Goal: Task Accomplishment & Management: Manage account settings

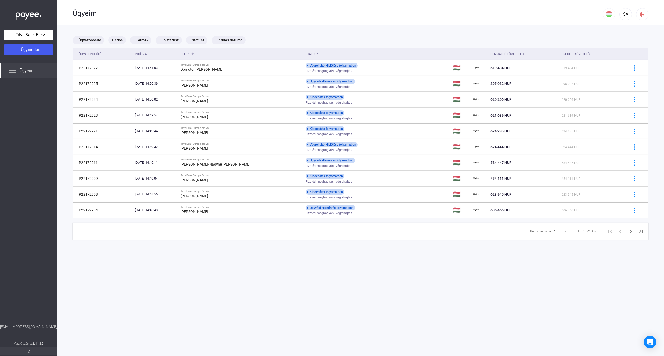
click at [190, 51] on div "Felek" at bounding box center [185, 54] width 9 height 6
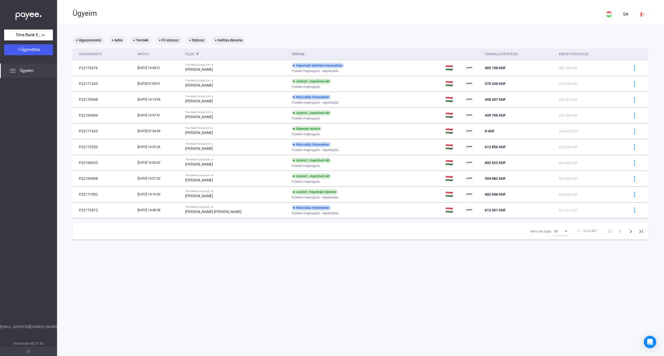
click at [556, 233] on div "10" at bounding box center [559, 232] width 10 height 6
click at [556, 244] on span "25" at bounding box center [556, 242] width 15 height 6
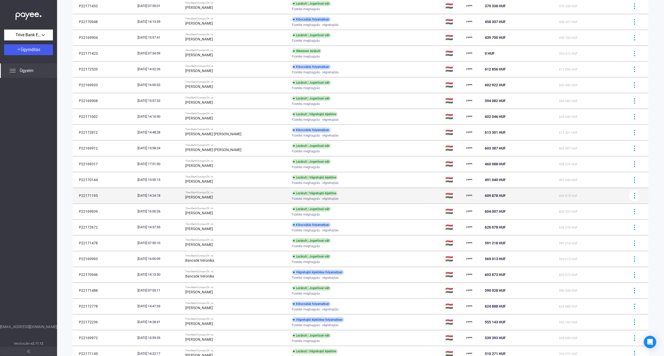
scroll to position [138, 0]
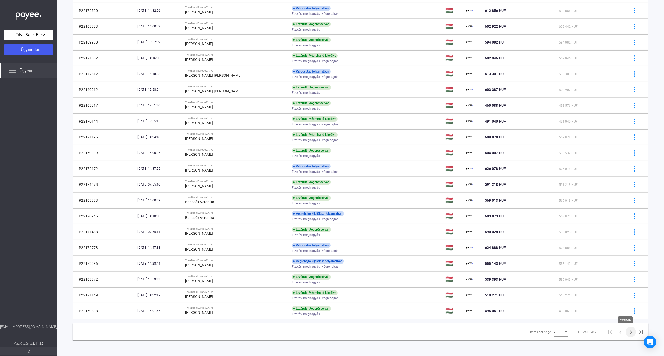
click at [627, 331] on icon "Next page" at bounding box center [630, 332] width 7 height 7
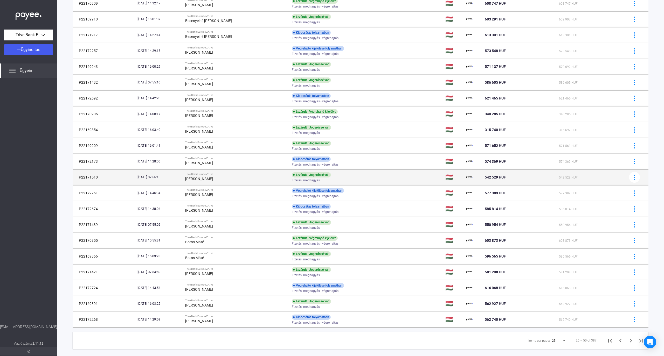
scroll to position [128, 0]
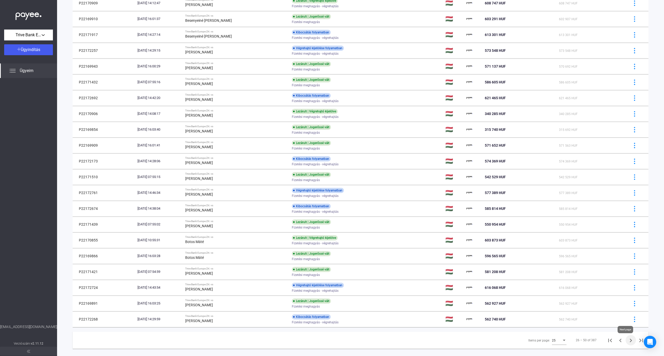
click at [627, 342] on icon "Next page" at bounding box center [630, 340] width 7 height 7
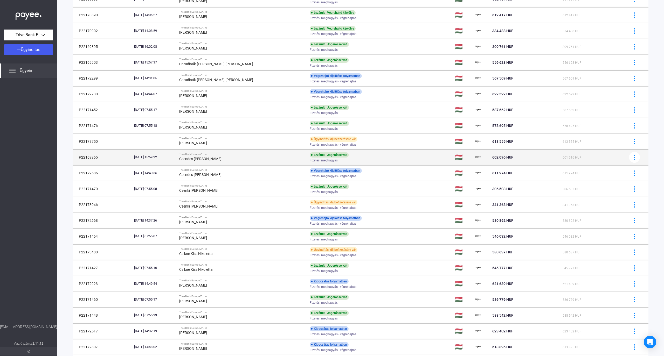
scroll to position [128, 0]
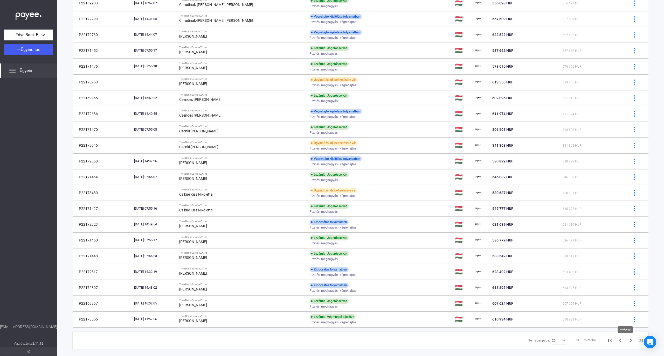
click at [628, 340] on icon "Next page" at bounding box center [630, 340] width 7 height 7
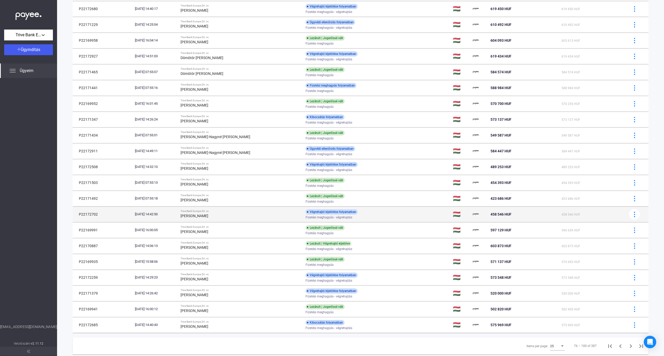
scroll to position [138, 0]
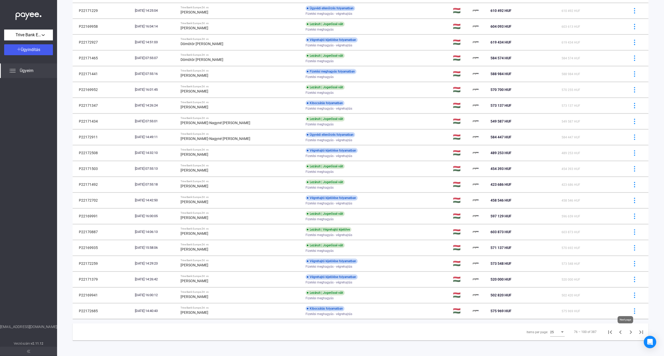
click at [627, 335] on icon "Next page" at bounding box center [630, 332] width 7 height 7
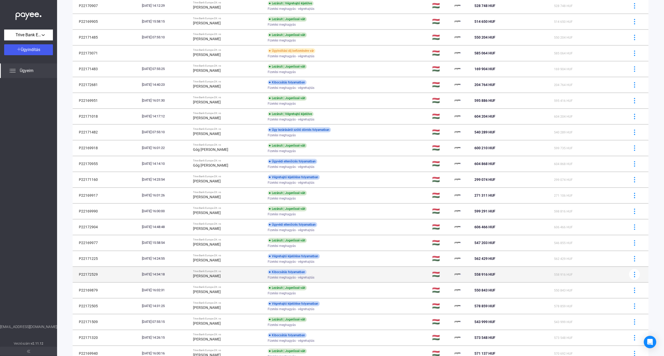
scroll to position [138, 0]
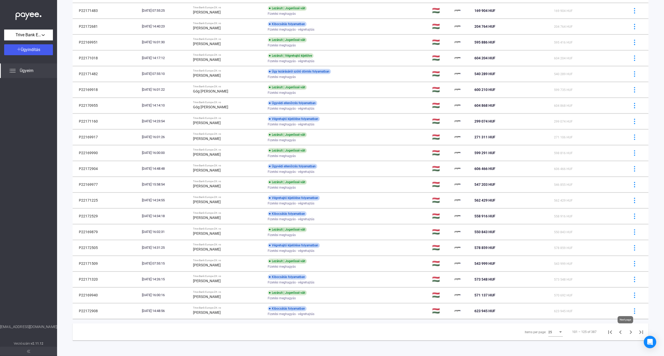
click at [627, 331] on icon "Next page" at bounding box center [630, 332] width 7 height 7
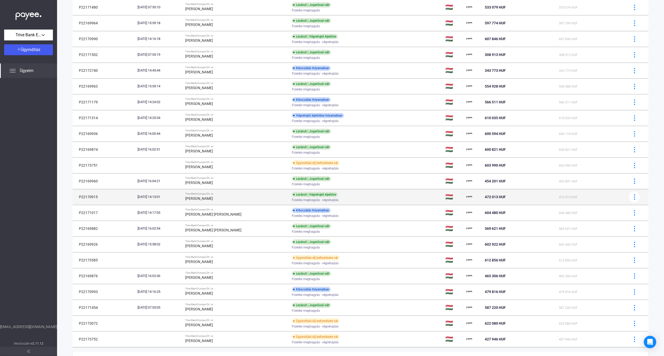
scroll to position [138, 0]
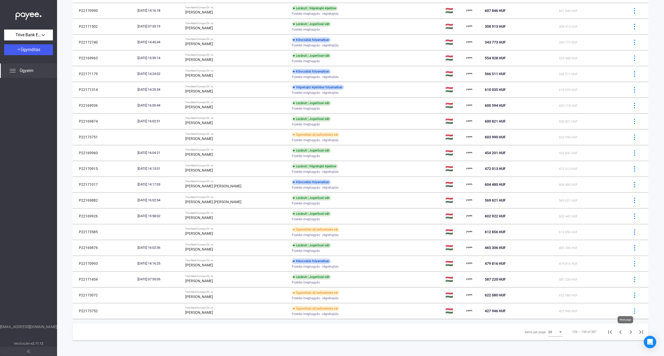
click at [627, 332] on icon "Next page" at bounding box center [630, 332] width 7 height 7
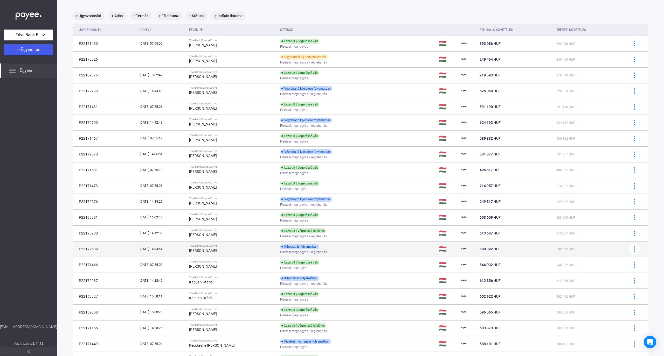
scroll to position [128, 0]
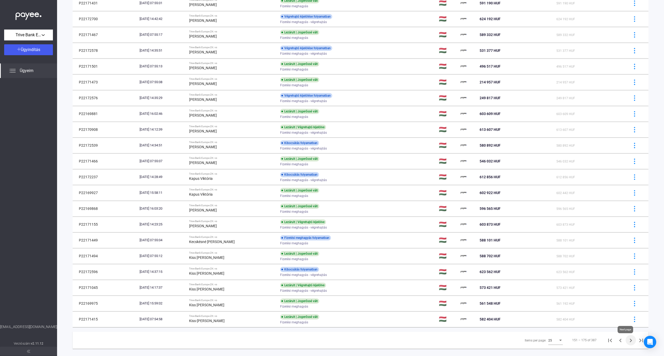
click at [629, 342] on icon "Next page" at bounding box center [630, 340] width 7 height 7
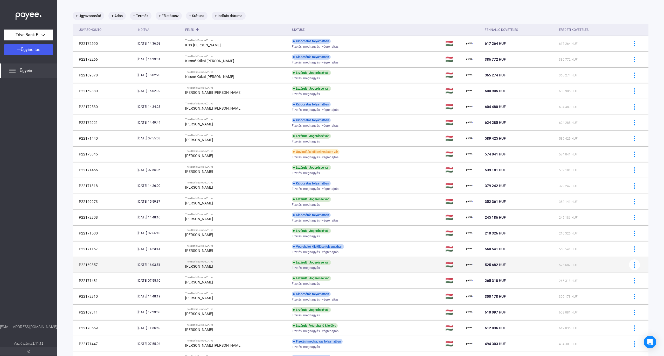
click at [279, 264] on td "Trive Bank Europe Zrt. vs [PERSON_NAME]" at bounding box center [236, 265] width 107 height 16
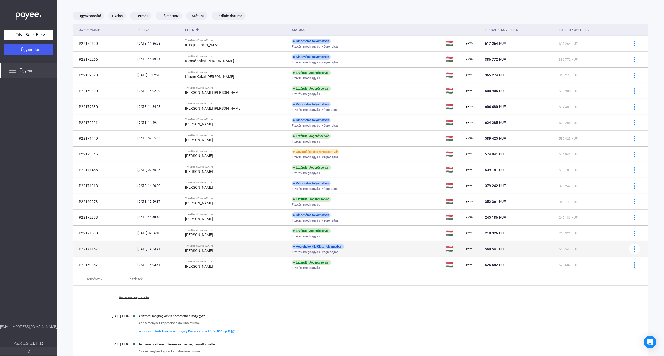
click at [276, 250] on div "[PERSON_NAME]" at bounding box center [236, 251] width 102 height 6
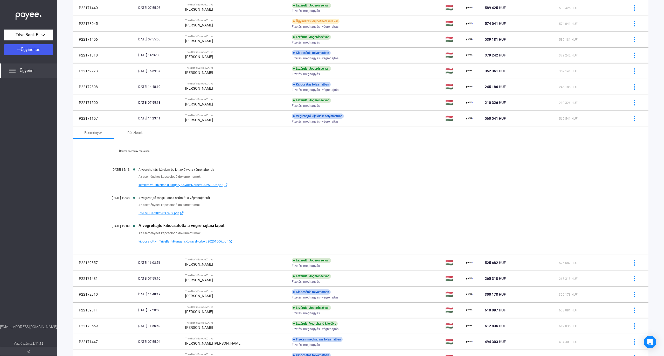
scroll to position [163, 0]
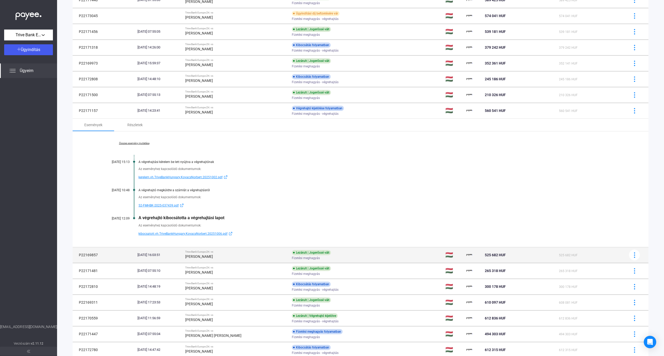
click at [292, 257] on span "Fizetési meghagyás" at bounding box center [306, 258] width 28 height 6
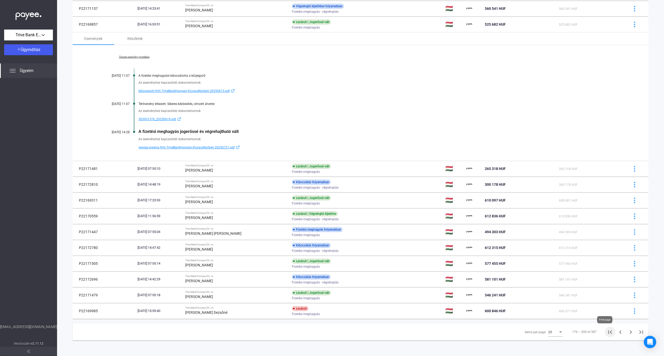
click at [607, 334] on icon "First page" at bounding box center [610, 332] width 7 height 7
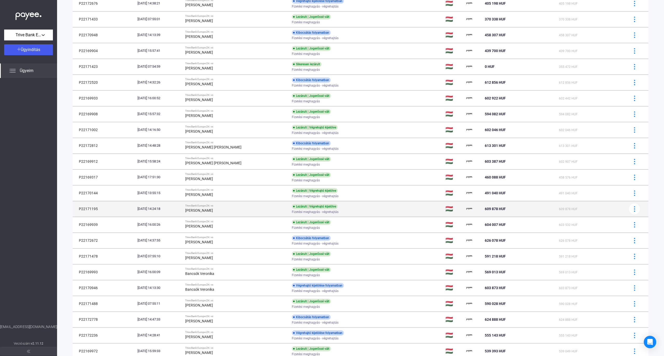
scroll to position [128, 0]
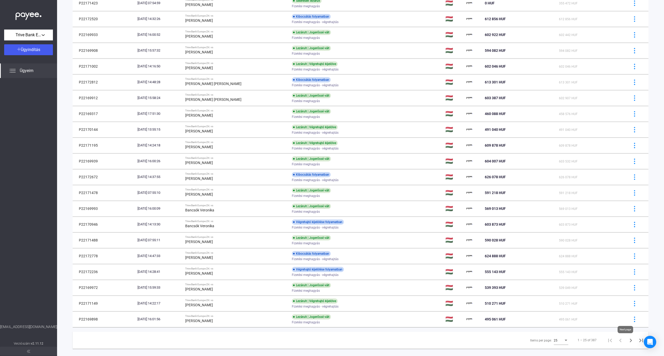
click at [627, 342] on icon "Next page" at bounding box center [630, 340] width 7 height 7
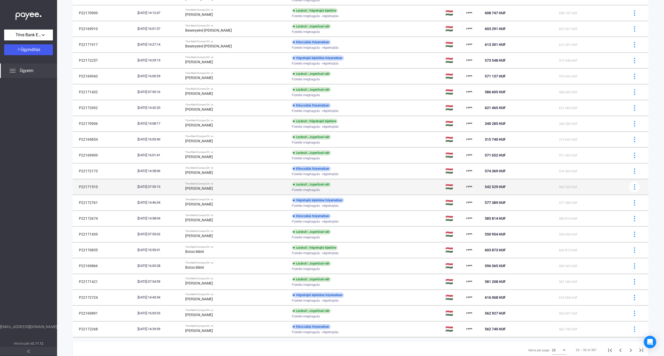
scroll to position [138, 0]
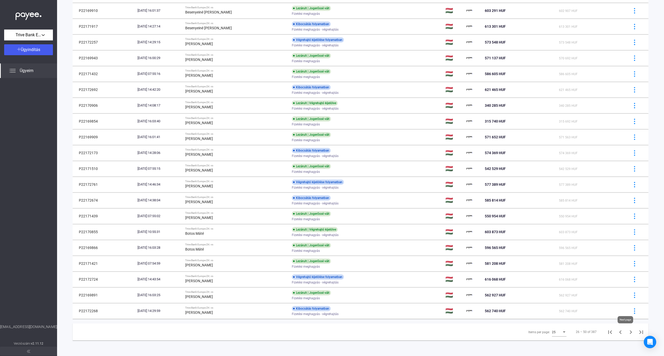
click at [627, 334] on icon "Next page" at bounding box center [630, 332] width 7 height 7
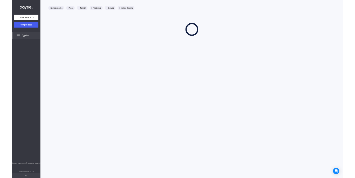
scroll to position [24, 0]
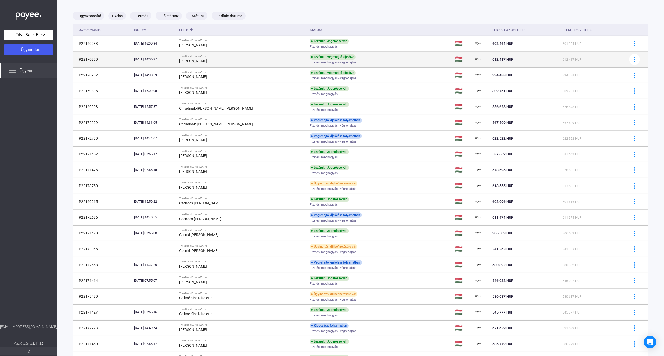
click at [243, 63] on div "[PERSON_NAME]" at bounding box center [242, 61] width 126 height 6
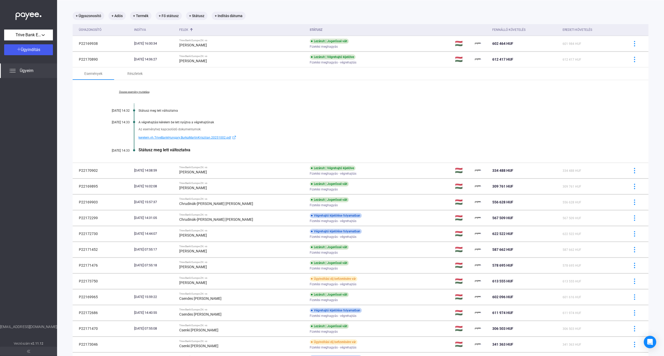
click at [134, 93] on link "Összes esemény mutatása" at bounding box center [134, 92] width 71 height 3
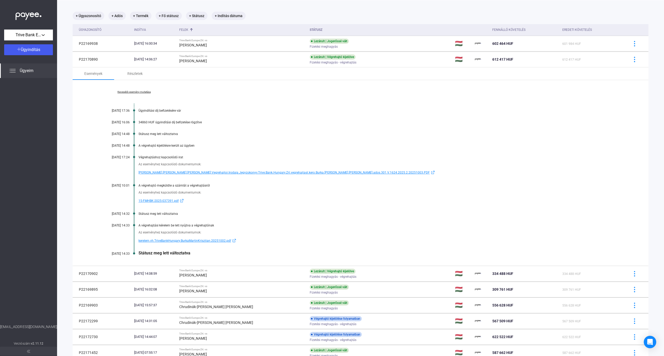
click at [254, 173] on span "[PERSON_NAME].[PERSON_NAME].[PERSON_NAME].Vegrehajtoi.Irodaja.Jegyzokonyv.Trive…" at bounding box center [284, 173] width 291 height 6
click at [20, 126] on div at bounding box center [28, 201] width 57 height 246
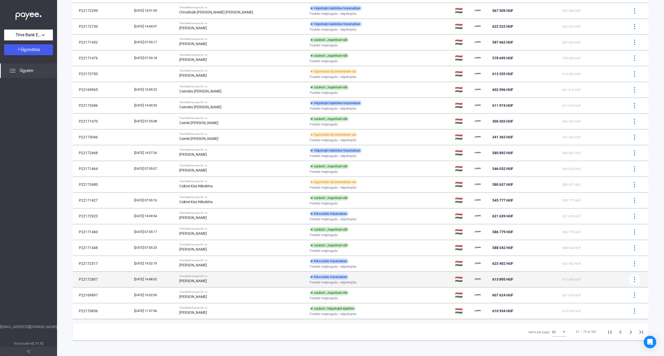
scroll to position [337, 0]
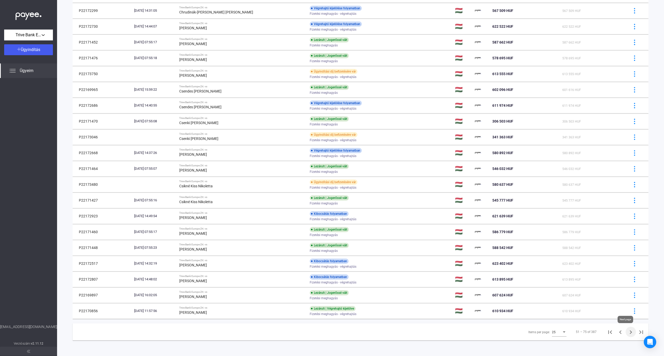
click at [629, 332] on button "Next page" at bounding box center [631, 332] width 10 height 10
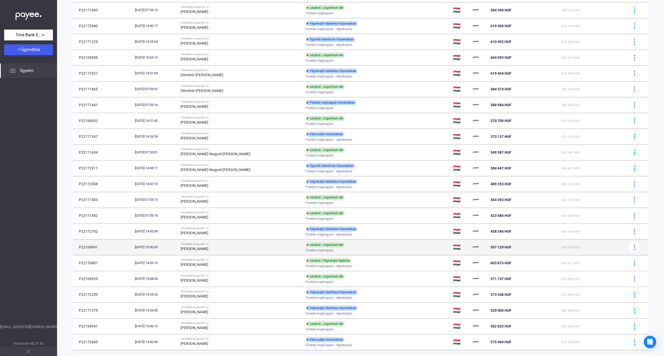
scroll to position [138, 0]
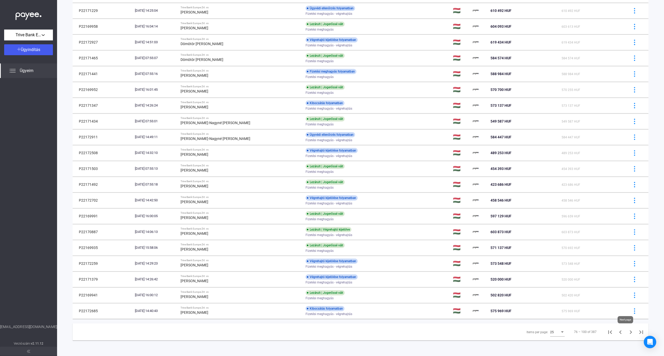
click at [627, 331] on icon "Next page" at bounding box center [630, 332] width 7 height 7
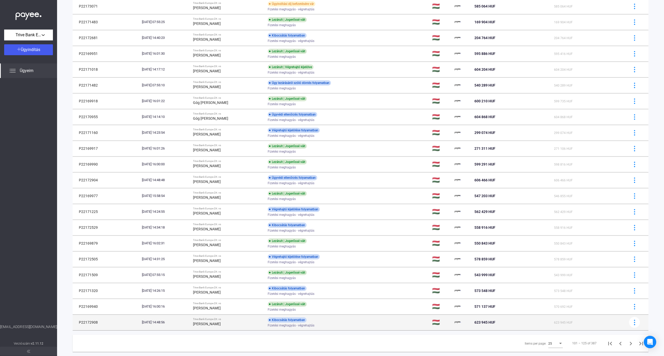
scroll to position [138, 0]
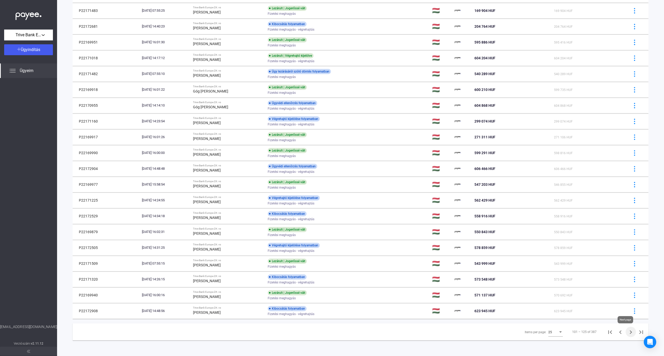
click at [627, 333] on icon "Next page" at bounding box center [630, 332] width 7 height 7
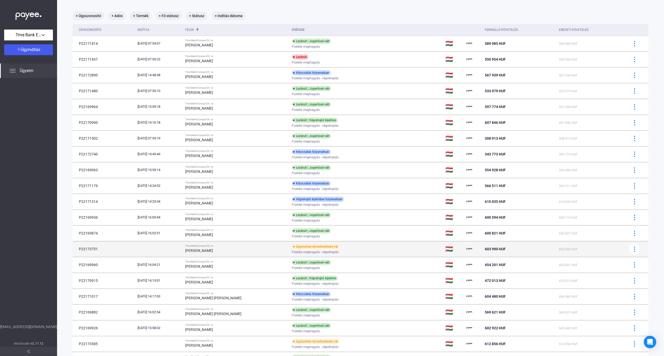
scroll to position [138, 0]
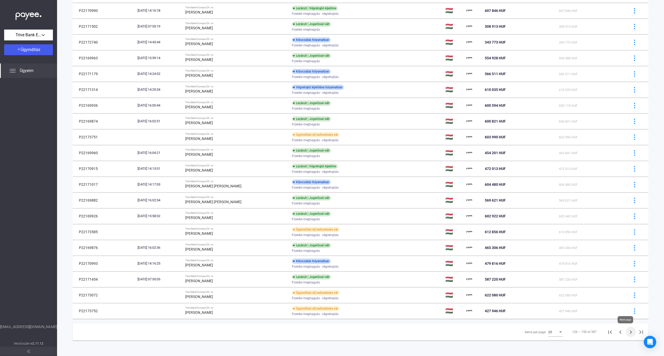
click at [627, 331] on icon "Next page" at bounding box center [630, 332] width 7 height 7
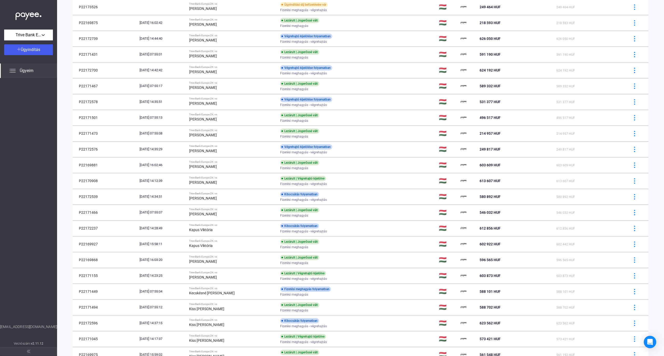
scroll to position [138, 0]
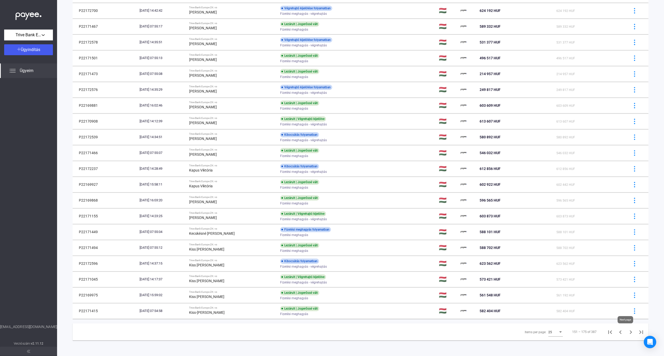
click at [627, 330] on icon "Next page" at bounding box center [630, 332] width 7 height 7
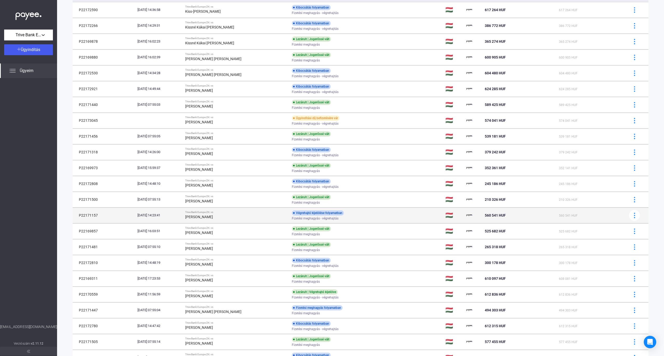
scroll to position [138, 0]
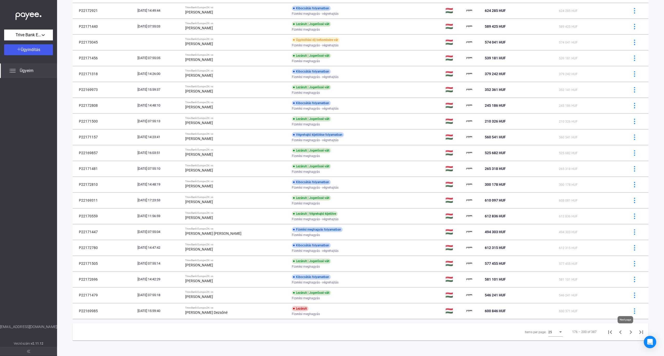
click at [627, 332] on icon "Next page" at bounding box center [630, 332] width 7 height 7
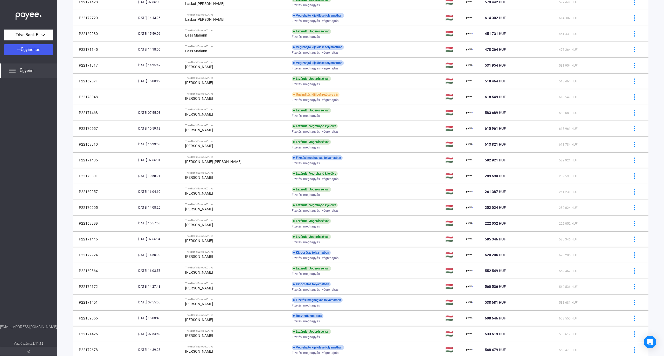
scroll to position [138, 0]
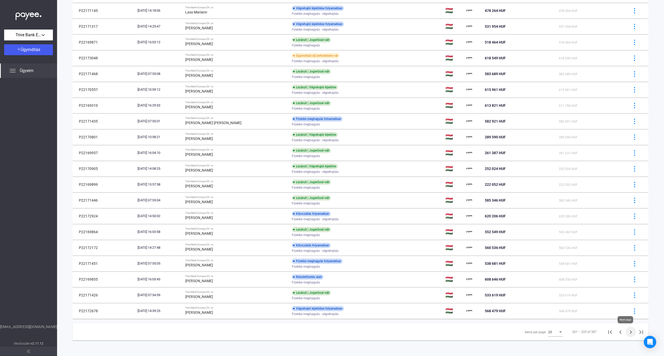
click at [627, 329] on icon "Next page" at bounding box center [630, 332] width 7 height 7
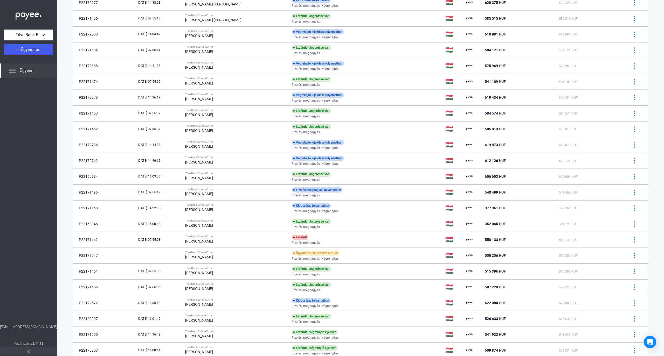
scroll to position [138, 0]
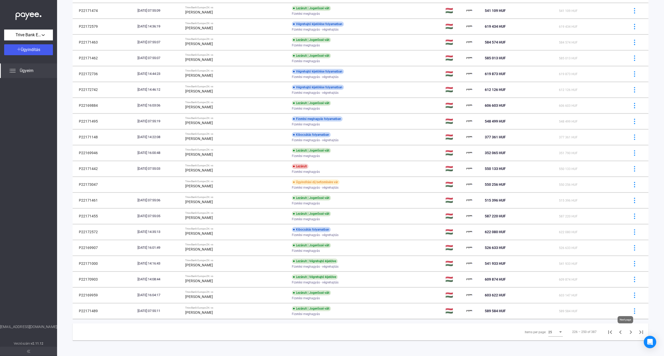
click at [627, 332] on icon "Next page" at bounding box center [630, 332] width 7 height 7
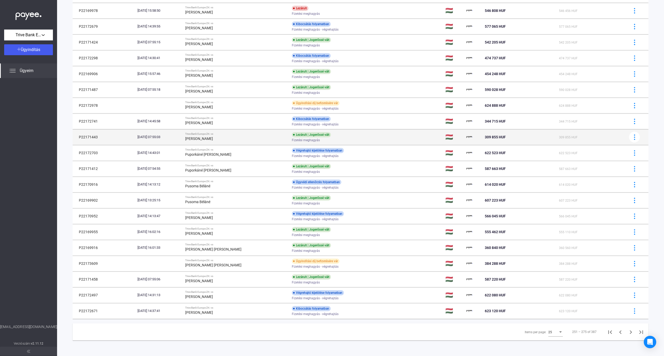
scroll to position [138, 0]
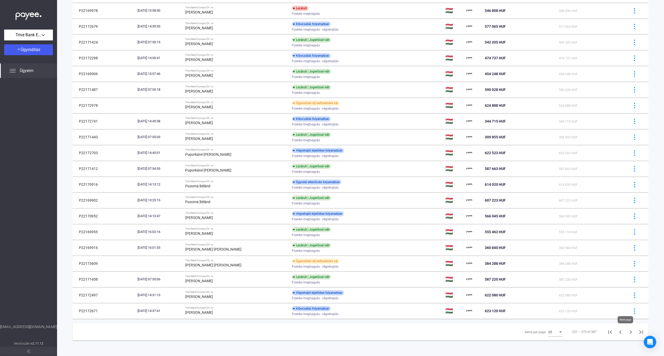
click at [630, 333] on icon "Next page" at bounding box center [631, 333] width 2 height 4
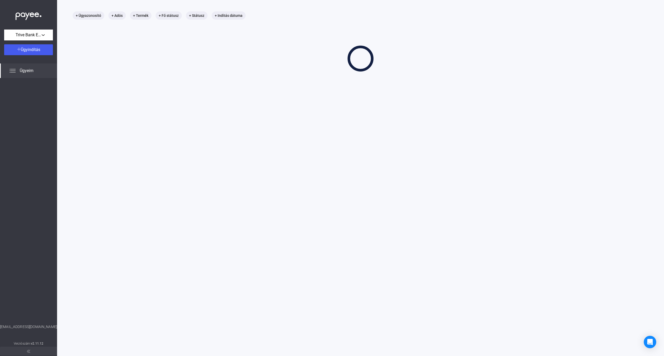
scroll to position [24, 0]
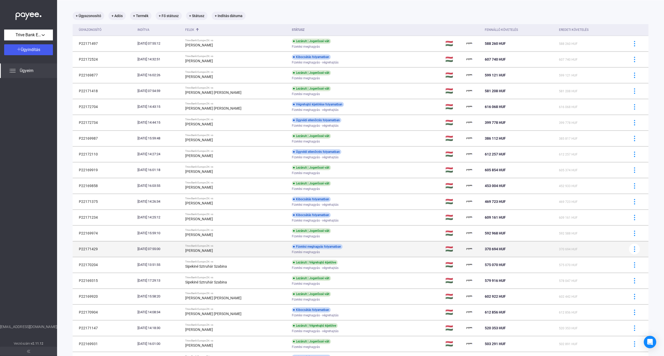
click at [625, 252] on td at bounding box center [637, 250] width 24 height 16
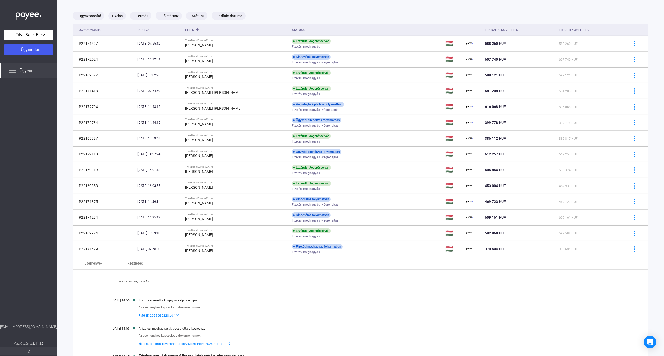
scroll to position [59, 0]
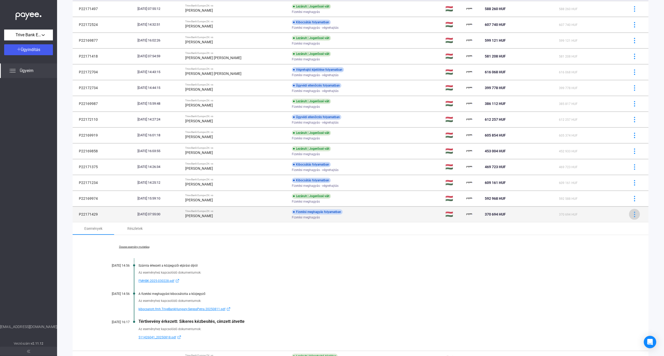
click at [629, 214] on button at bounding box center [634, 214] width 11 height 11
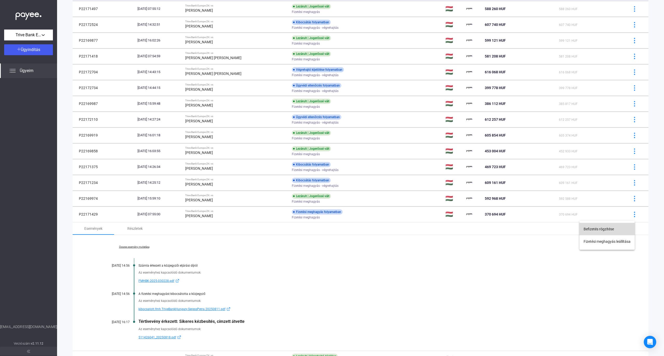
click at [597, 229] on button "Befizetés rögzítése" at bounding box center [607, 229] width 55 height 12
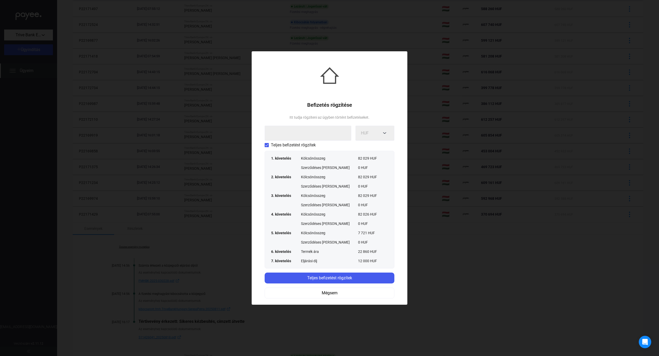
click at [268, 144] on span at bounding box center [267, 145] width 4 height 4
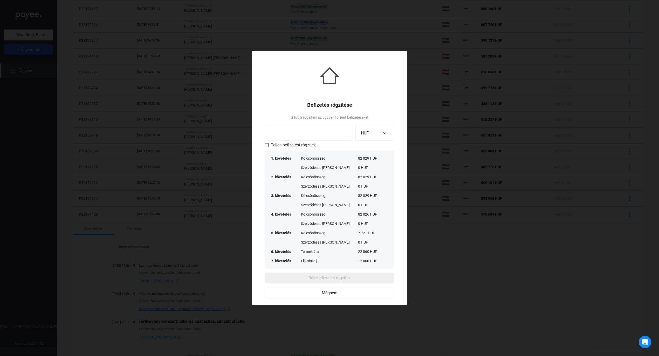
click at [272, 136] on input at bounding box center [308, 133] width 87 height 15
type input "******"
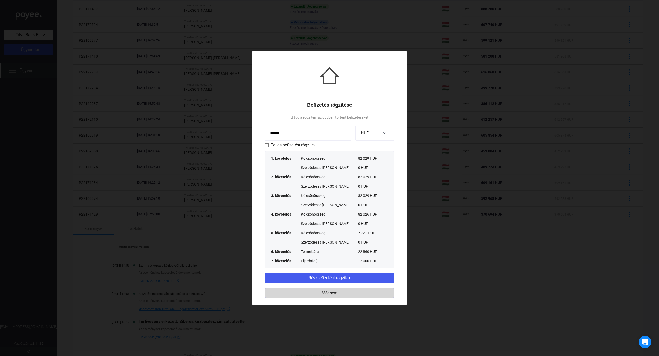
click at [321, 294] on div "Mégsem" at bounding box center [329, 293] width 126 height 6
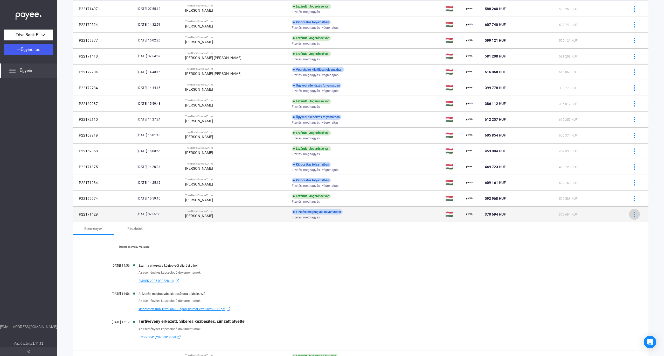
click at [634, 215] on button at bounding box center [634, 214] width 11 height 11
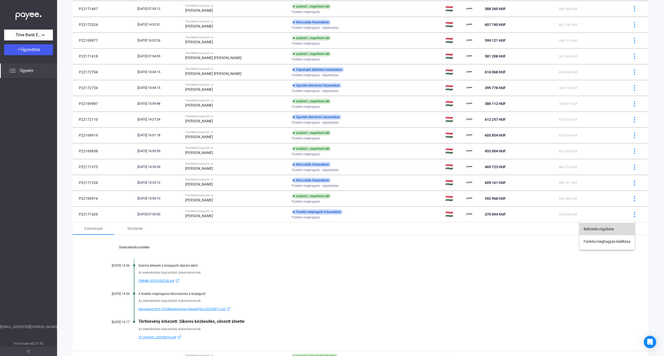
click at [607, 228] on button "Befizetés rögzítése" at bounding box center [607, 229] width 55 height 12
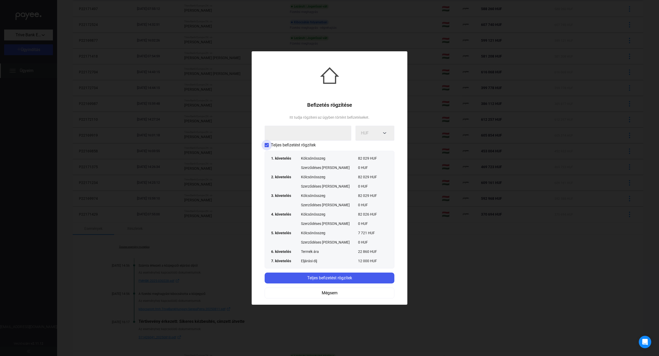
click at [265, 145] on span at bounding box center [267, 145] width 4 height 4
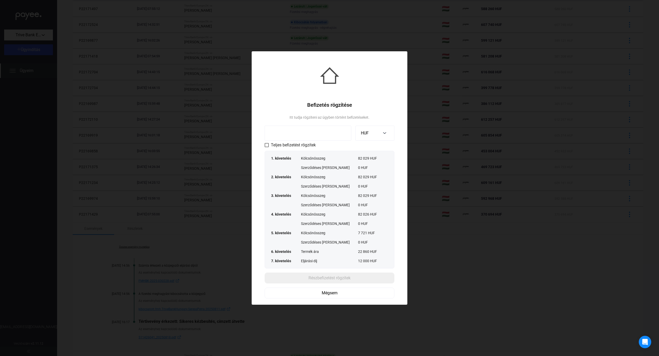
click at [279, 137] on input at bounding box center [308, 133] width 87 height 15
type input "******"
click at [327, 275] on div "Részbefizetést rögzítek" at bounding box center [329, 278] width 127 height 6
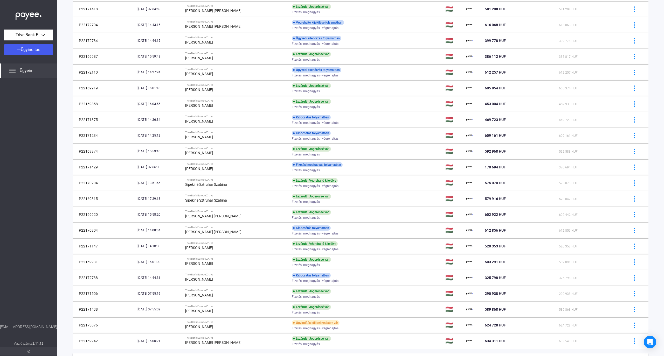
scroll to position [106, 0]
click at [249, 171] on div "[PERSON_NAME]" at bounding box center [236, 169] width 102 height 6
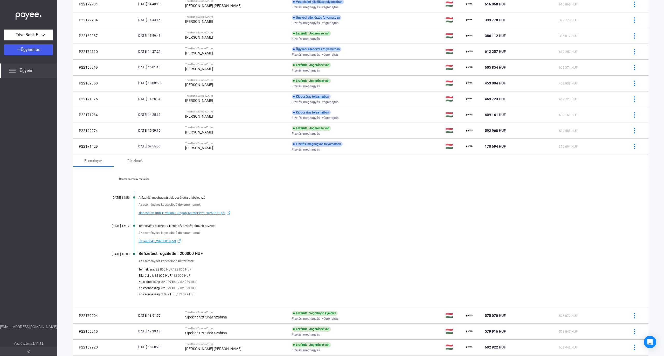
scroll to position [0, 0]
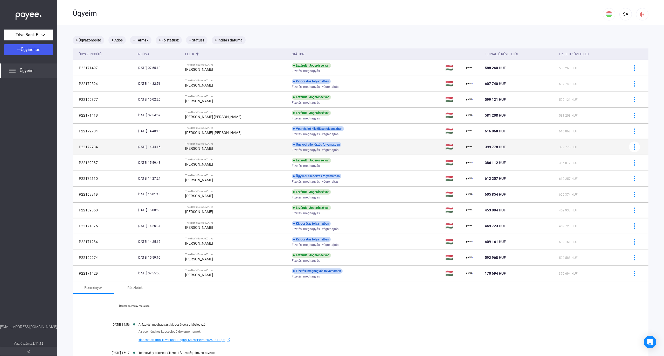
click at [266, 142] on td "Trive Bank Europe Zrt. vs [PERSON_NAME]" at bounding box center [236, 147] width 107 height 16
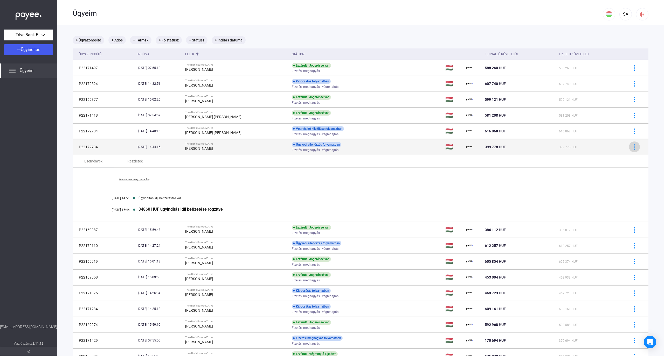
click at [632, 146] on img at bounding box center [634, 146] width 5 height 5
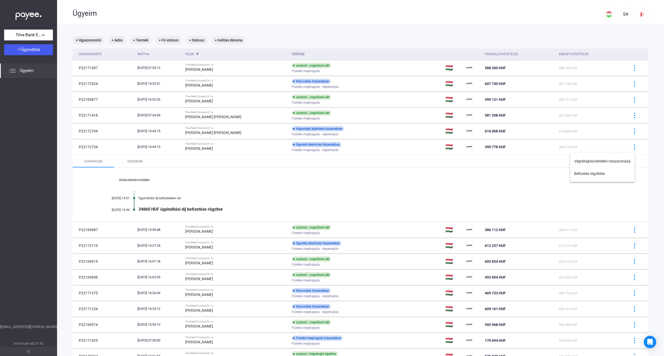
drag, startPoint x: 659, startPoint y: 98, endPoint x: 663, endPoint y: 153, distance: 55.3
click at [663, 153] on div at bounding box center [332, 178] width 664 height 356
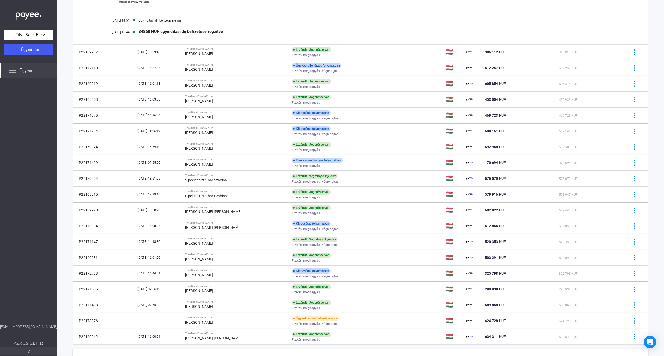
scroll to position [195, 0]
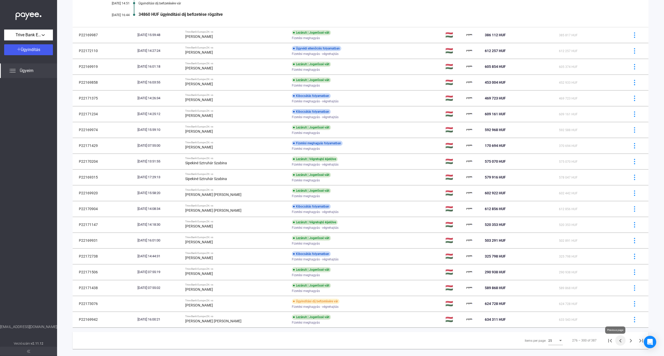
click at [617, 343] on icon "Previous page" at bounding box center [620, 340] width 7 height 7
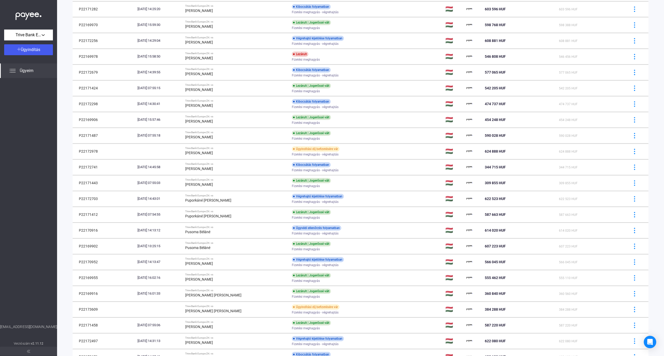
scroll to position [138, 0]
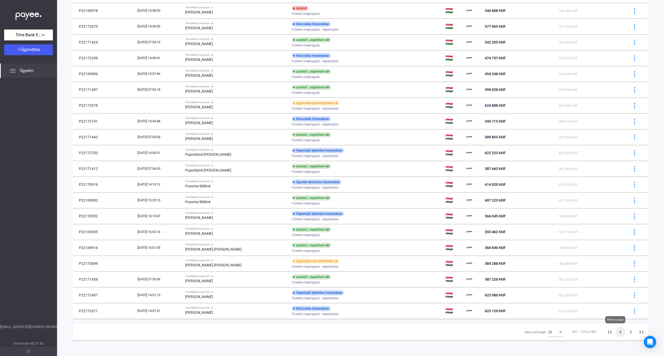
click at [619, 332] on icon "Previous page" at bounding box center [620, 333] width 2 height 4
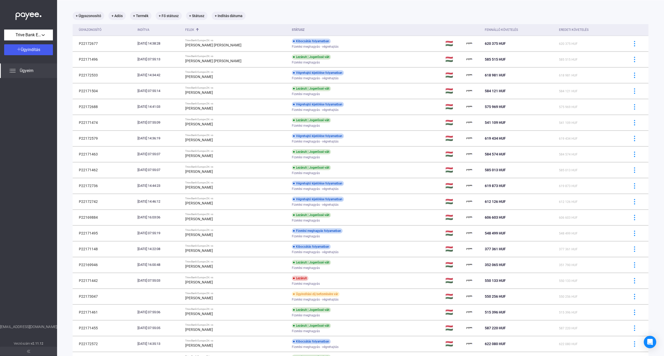
scroll to position [138, 0]
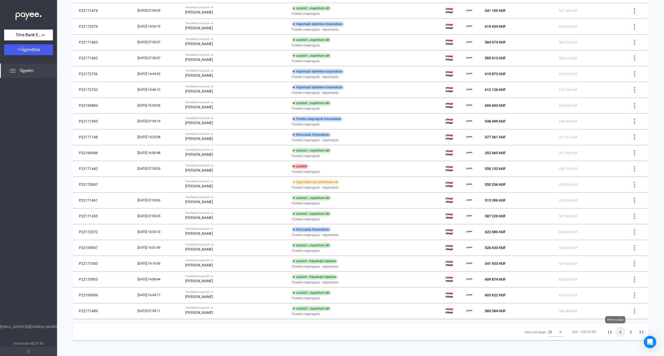
click at [618, 332] on icon "Previous page" at bounding box center [620, 332] width 7 height 7
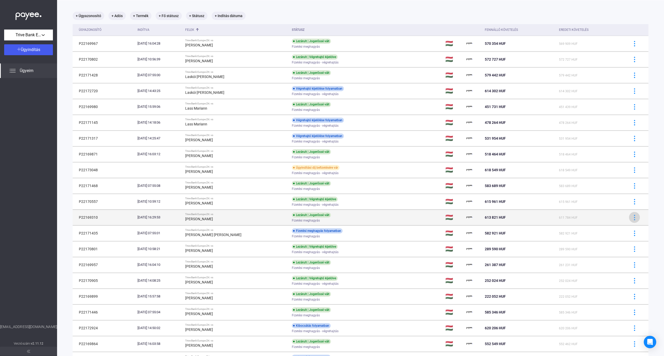
click at [632, 219] on img at bounding box center [634, 217] width 5 height 5
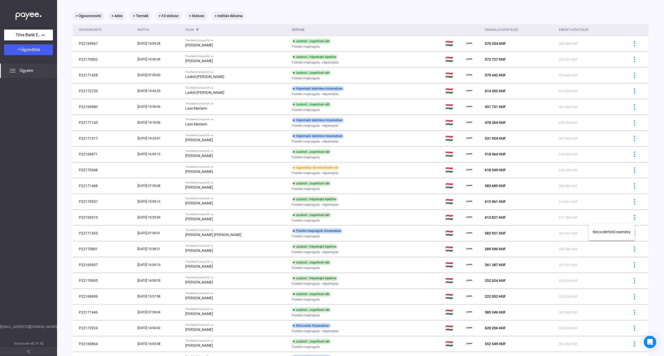
click at [647, 223] on div at bounding box center [332, 178] width 664 height 356
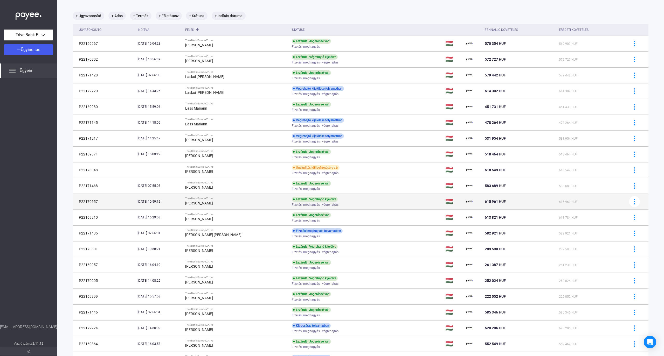
click at [254, 205] on div "[PERSON_NAME]" at bounding box center [236, 203] width 102 height 6
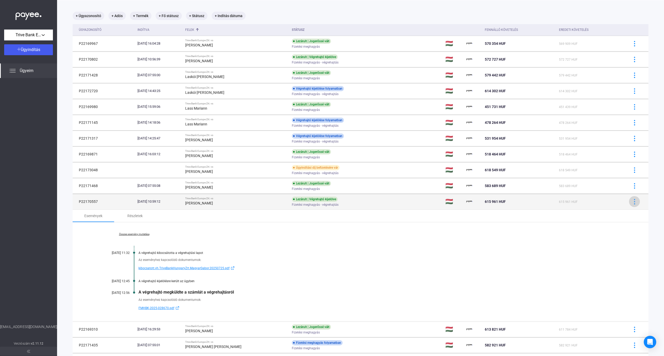
click at [632, 202] on img at bounding box center [634, 201] width 5 height 5
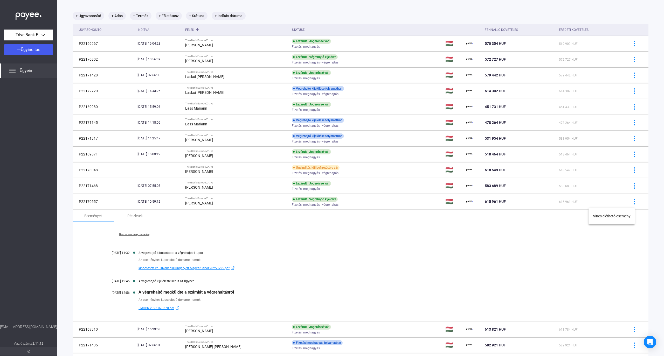
drag, startPoint x: 663, startPoint y: 207, endPoint x: 663, endPoint y: 211, distance: 4.4
click at [663, 211] on div at bounding box center [332, 178] width 664 height 356
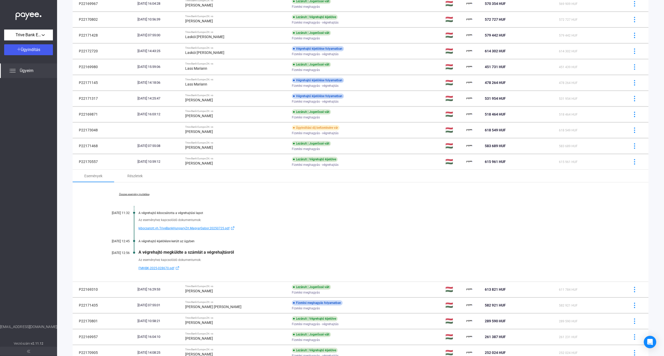
scroll to position [103, 0]
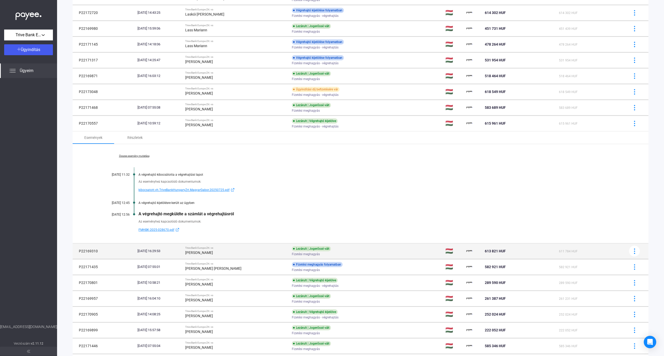
click at [259, 249] on div "Trive Bank Europe Zrt. vs" at bounding box center [236, 248] width 102 height 3
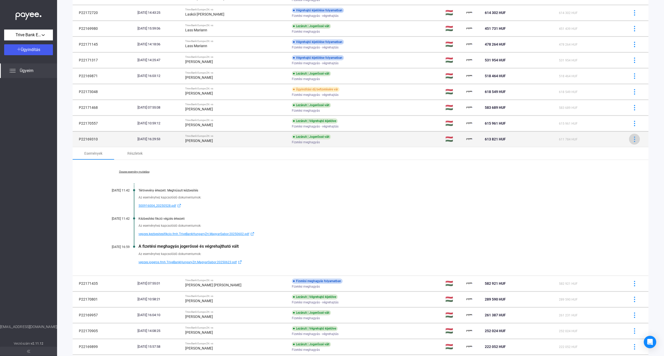
click at [632, 140] on img at bounding box center [634, 139] width 5 height 5
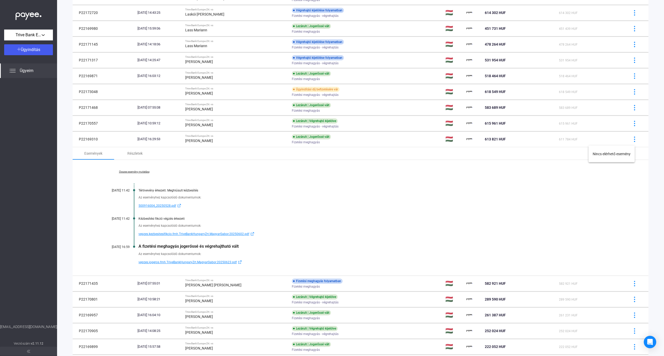
click at [525, 228] on div at bounding box center [332, 178] width 664 height 356
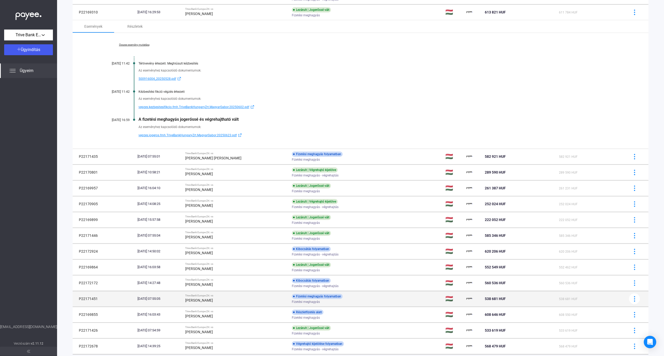
scroll to position [267, 0]
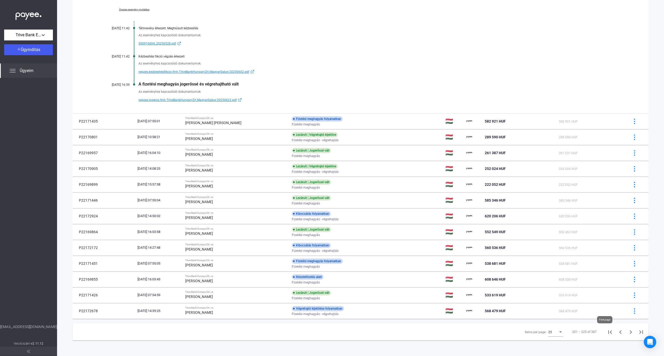
drag, startPoint x: 607, startPoint y: 335, endPoint x: 604, endPoint y: 342, distance: 7.5
click at [607, 335] on icon "First page" at bounding box center [610, 332] width 7 height 7
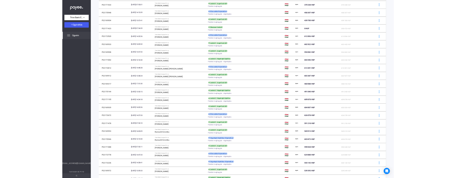
scroll to position [138, 0]
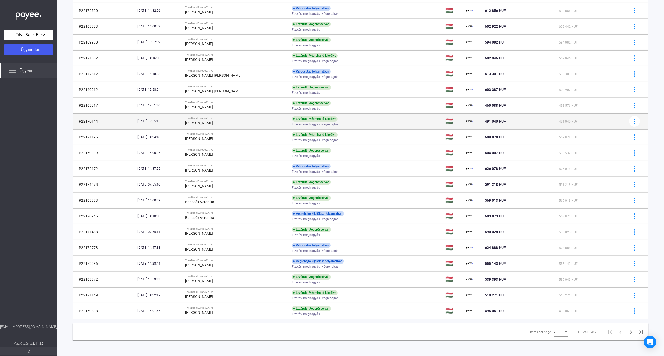
click at [349, 121] on div "Lezárult | Végrehajtó kijelölve Fizetési meghagyás - végrehajtás" at bounding box center [333, 121] width 83 height 10
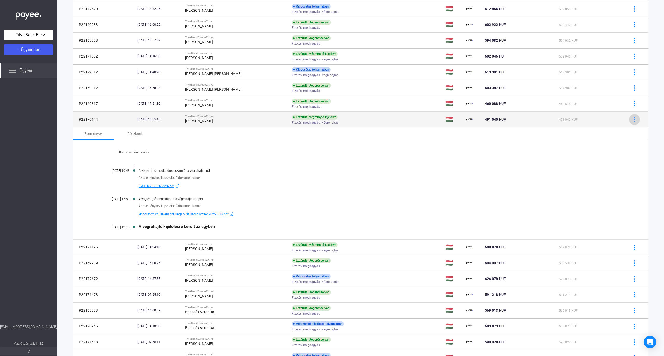
click at [632, 119] on div at bounding box center [635, 119] width 8 height 5
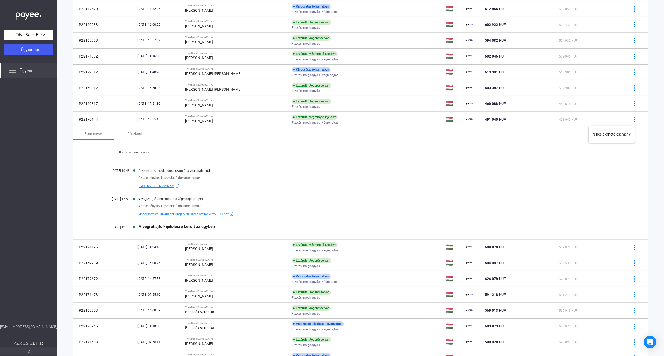
click at [411, 193] on div at bounding box center [332, 178] width 664 height 356
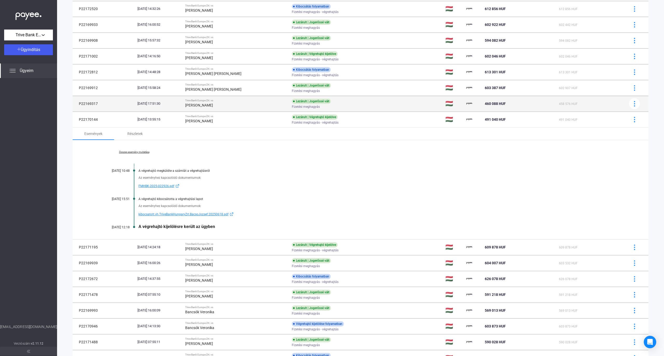
click at [234, 104] on div "[PERSON_NAME]" at bounding box center [236, 105] width 102 height 6
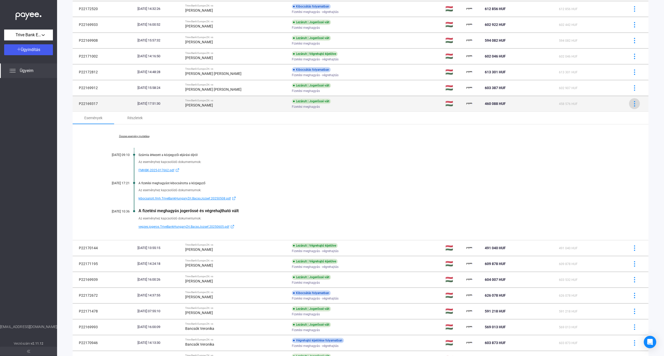
click at [632, 102] on img at bounding box center [634, 103] width 5 height 5
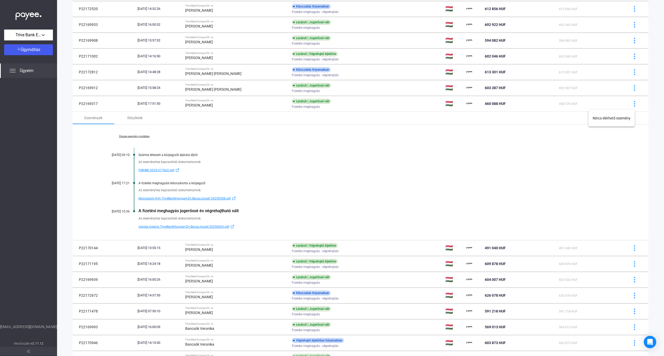
click at [446, 193] on div at bounding box center [332, 178] width 664 height 356
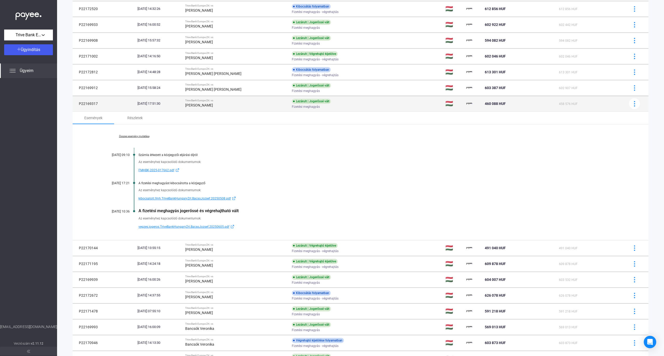
click at [239, 106] on div "[PERSON_NAME]" at bounding box center [236, 105] width 102 height 6
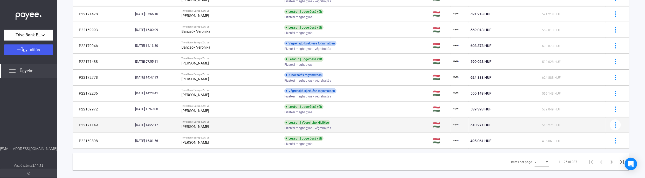
scroll to position [317, 0]
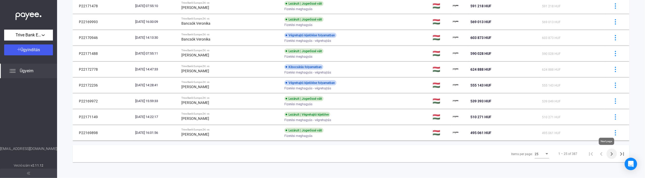
click at [608, 152] on icon "Next page" at bounding box center [611, 153] width 7 height 7
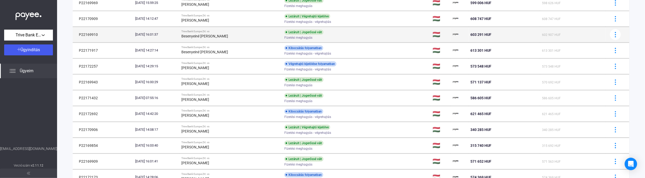
scroll to position [128, 0]
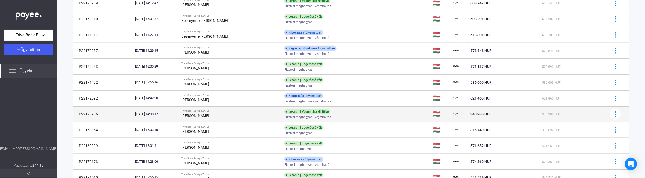
click at [250, 117] on div "[PERSON_NAME]" at bounding box center [230, 115] width 99 height 6
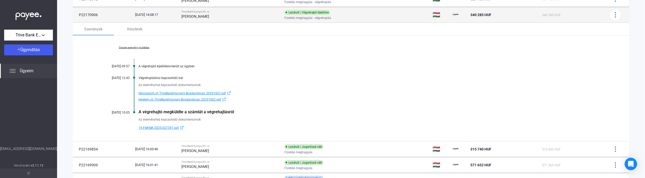
scroll to position [232, 0]
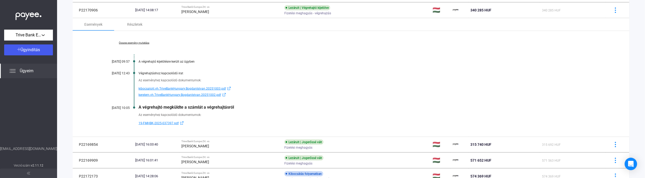
click at [135, 45] on div "Összes esemény mutatása [DATE] 09:57 A végrehajtó kijelölésre került az ügyben …" at bounding box center [351, 84] width 557 height 106
click at [135, 44] on link "Összes esemény mutatása" at bounding box center [134, 42] width 71 height 3
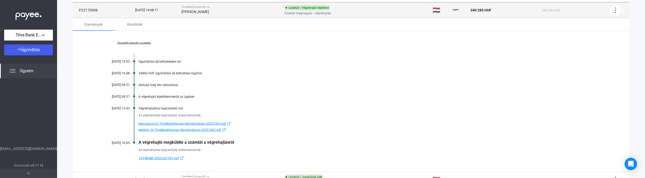
drag, startPoint x: 101, startPoint y: 12, endPoint x: 75, endPoint y: 13, distance: 25.4
click at [75, 13] on td "P22170906" at bounding box center [103, 10] width 61 height 16
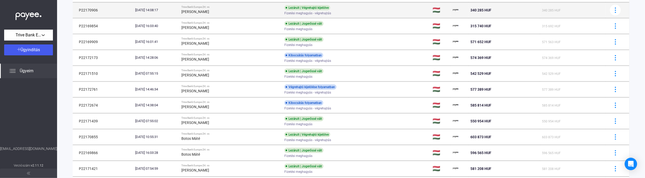
copy td "P22170906"
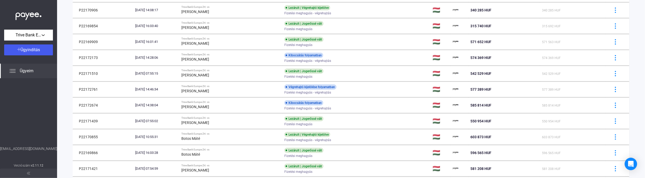
click at [13, 86] on div at bounding box center [28, 112] width 57 height 68
